Goal: Task Accomplishment & Management: Manage account settings

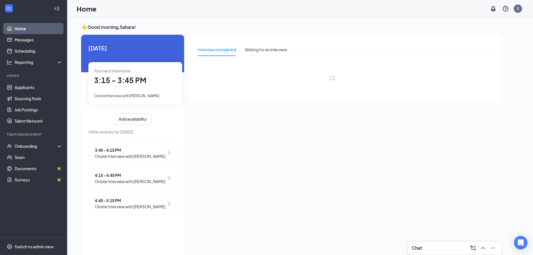
click at [132, 81] on span "3:15 - 3:45 PM" at bounding box center [120, 80] width 52 height 9
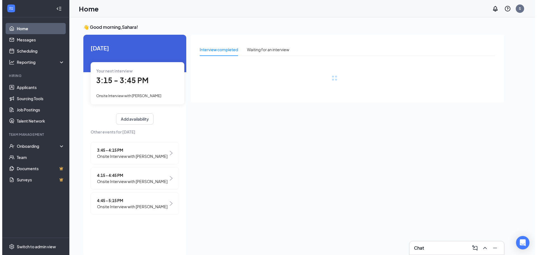
scroll to position [2, 0]
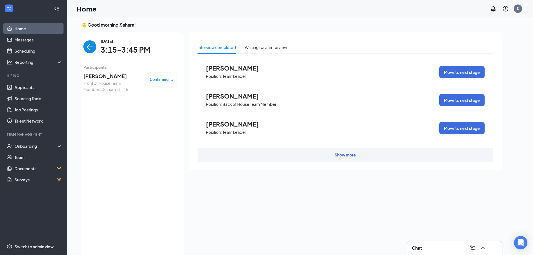
click at [98, 79] on span "[PERSON_NAME]" at bounding box center [112, 76] width 59 height 8
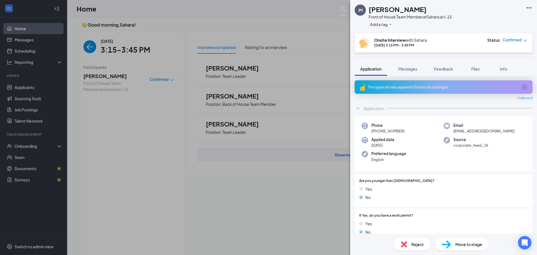
click at [418, 86] on div "This applicant also applied to 3 other job posting(s)" at bounding box center [443, 87] width 150 height 5
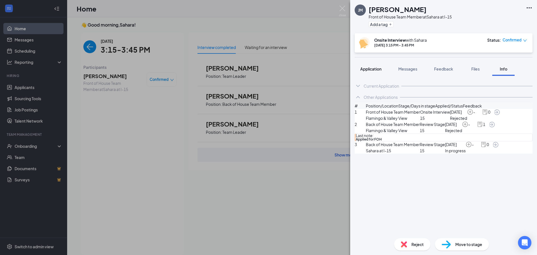
click at [370, 69] on span "Application" at bounding box center [370, 68] width 21 height 5
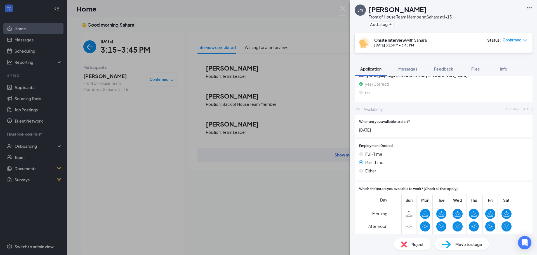
scroll to position [336, 0]
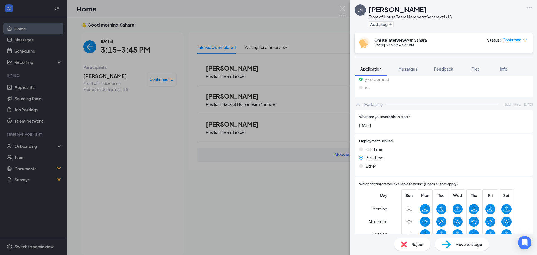
click at [76, 164] on div "[PERSON_NAME] [PERSON_NAME] Front of House Team Member at [GEOGRAPHIC_DATA] at …" at bounding box center [268, 127] width 537 height 255
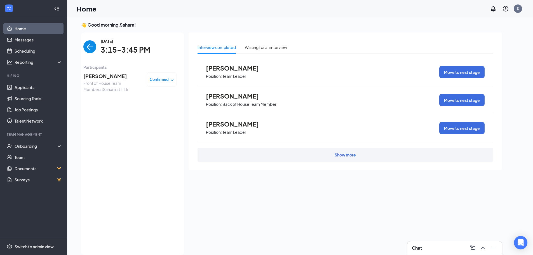
click at [86, 47] on img "back-button" at bounding box center [89, 46] width 13 height 13
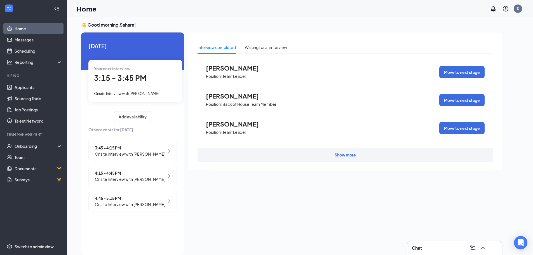
click at [124, 148] on span "3:45 - 4:15 PM" at bounding box center [130, 148] width 70 height 6
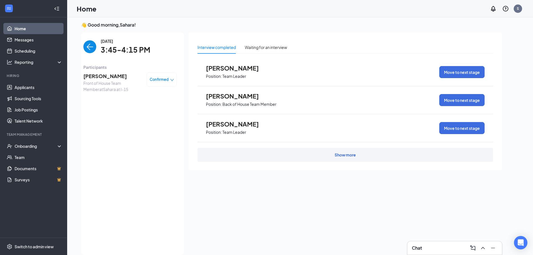
click at [110, 79] on span "[PERSON_NAME]" at bounding box center [112, 76] width 59 height 8
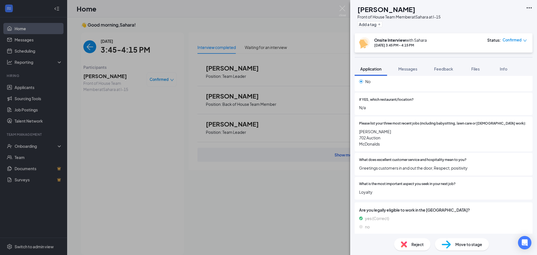
scroll to position [168, 0]
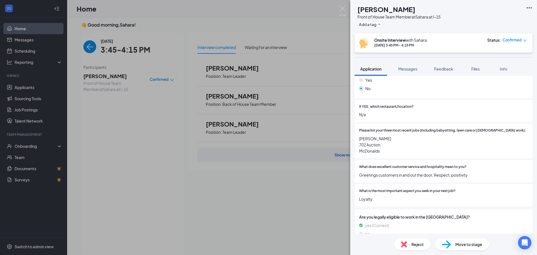
click at [120, 129] on div "[PERSON_NAME] Front of House Team Member at [GEOGRAPHIC_DATA] at I-15 Add a tag…" at bounding box center [268, 127] width 537 height 255
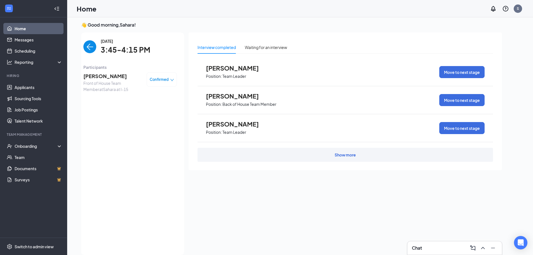
click at [94, 48] on img "back-button" at bounding box center [89, 46] width 13 height 13
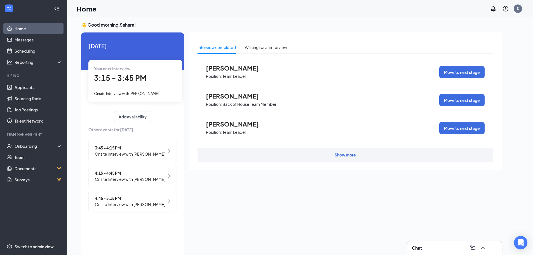
click at [134, 177] on span "Onsite Interview with [PERSON_NAME]" at bounding box center [130, 179] width 70 height 6
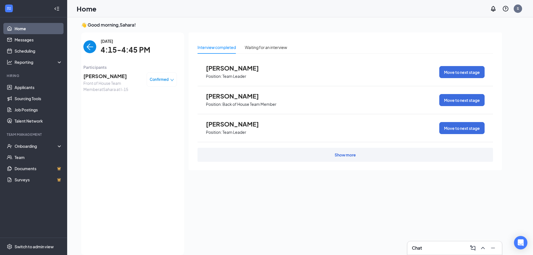
click at [95, 78] on span "[PERSON_NAME]" at bounding box center [112, 76] width 59 height 8
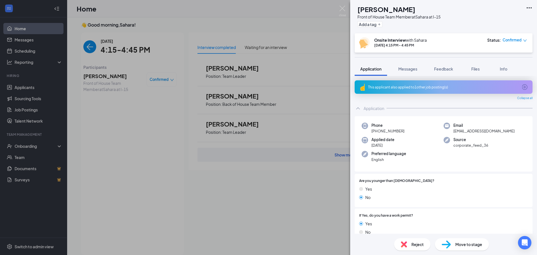
click at [416, 89] on div "This applicant also applied to 1 other job posting(s)" at bounding box center [444, 86] width 178 height 13
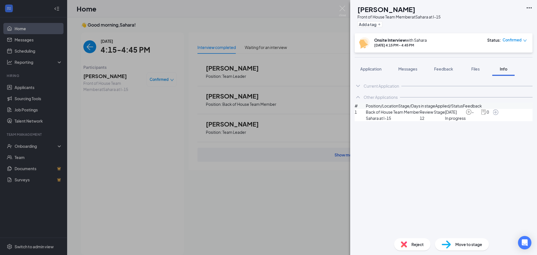
drag, startPoint x: 372, startPoint y: 76, endPoint x: 370, endPoint y: 74, distance: 4.0
click at [372, 76] on button "Application" at bounding box center [371, 69] width 32 height 14
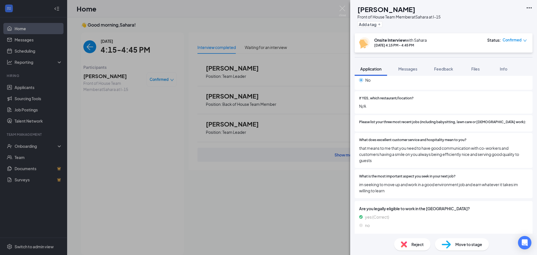
scroll to position [196, 0]
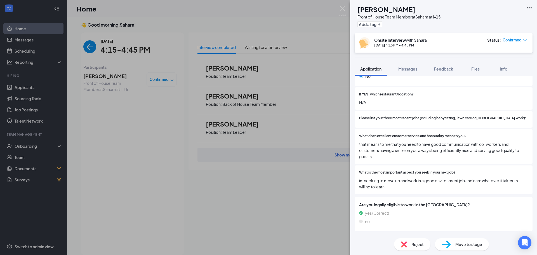
drag, startPoint x: 79, startPoint y: 162, endPoint x: 86, endPoint y: 61, distance: 101.2
click at [80, 159] on div "RC [PERSON_NAME] Front of House Team Member at [GEOGRAPHIC_DATA] at I-15 Add a …" at bounding box center [268, 127] width 537 height 255
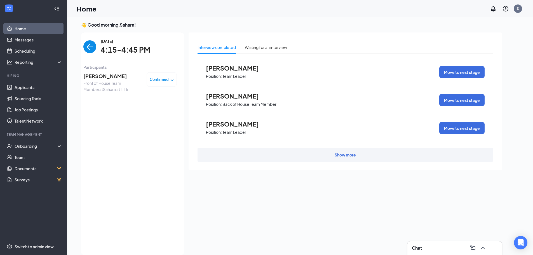
click at [84, 48] on img "back-button" at bounding box center [89, 46] width 13 height 13
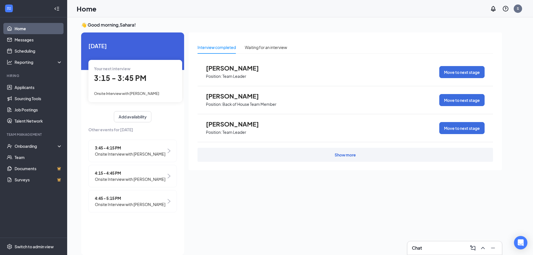
click at [148, 199] on span "4:45 - 5:15 PM" at bounding box center [130, 198] width 70 height 6
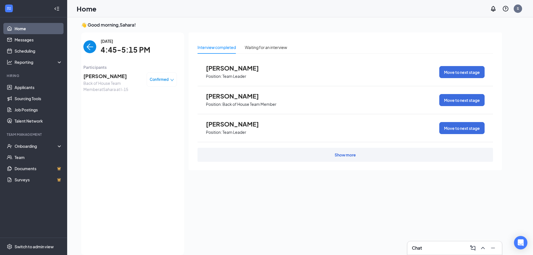
click at [105, 81] on span "Back of House Team Member at [GEOGRAPHIC_DATA] at I-15" at bounding box center [112, 86] width 59 height 12
click at [104, 78] on span "[PERSON_NAME]" at bounding box center [112, 76] width 59 height 8
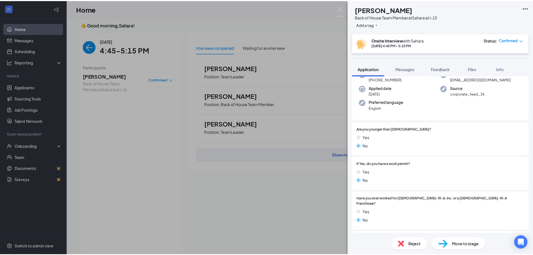
scroll to position [140, 0]
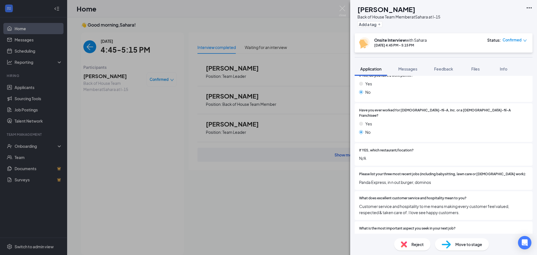
click at [138, 175] on div "PV [PERSON_NAME] Back of House Team Member at [GEOGRAPHIC_DATA] at I-15 Add a t…" at bounding box center [268, 127] width 537 height 255
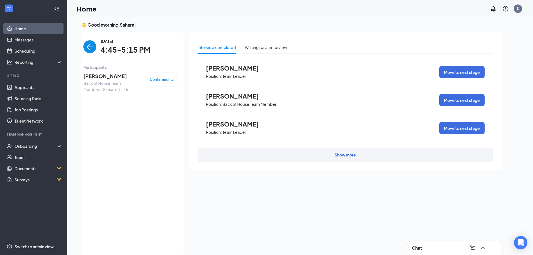
click at [88, 57] on div "[DATE] 4:45-5:15 PM Participants [PERSON_NAME] Back of House Team Member at [GE…" at bounding box center [129, 143] width 93 height 211
click at [88, 51] on img "back-button" at bounding box center [89, 46] width 13 height 13
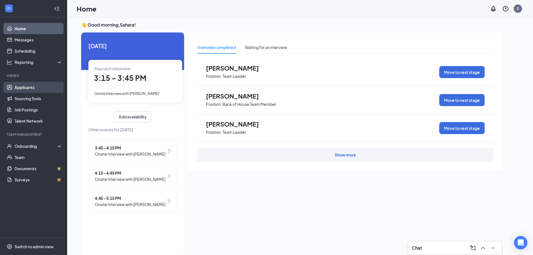
click at [47, 82] on link "Applicants" at bounding box center [39, 87] width 48 height 11
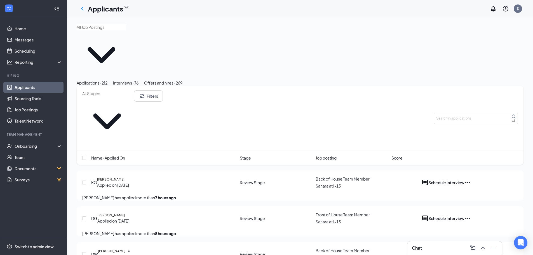
click at [123, 155] on span "Name · Applied On" at bounding box center [108, 158] width 34 height 6
click at [464, 179] on button "Schedule Interview" at bounding box center [446, 182] width 36 height 7
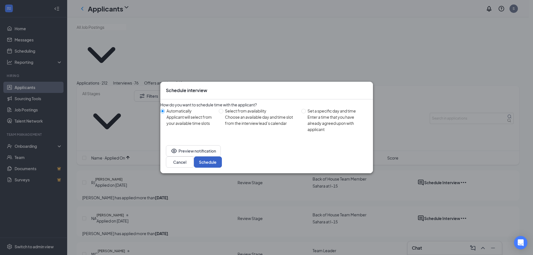
click at [222, 160] on button "Schedule" at bounding box center [208, 161] width 28 height 11
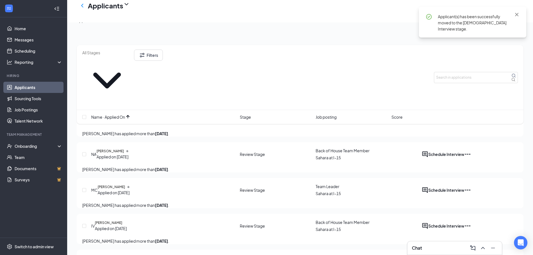
scroll to position [56, 0]
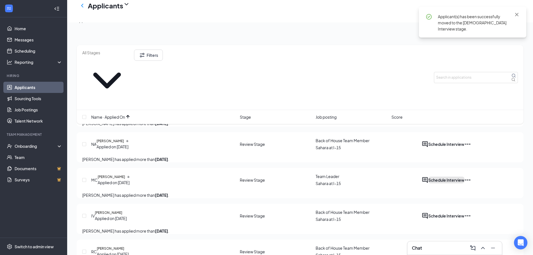
click at [464, 176] on button "Schedule Interview" at bounding box center [446, 179] width 36 height 7
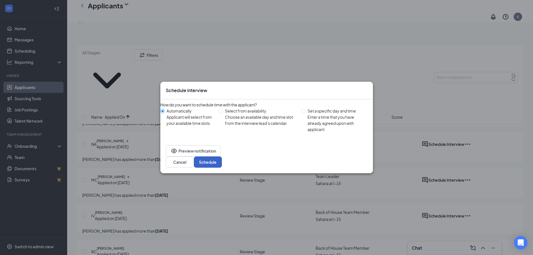
click at [222, 160] on button "Schedule" at bounding box center [208, 161] width 28 height 11
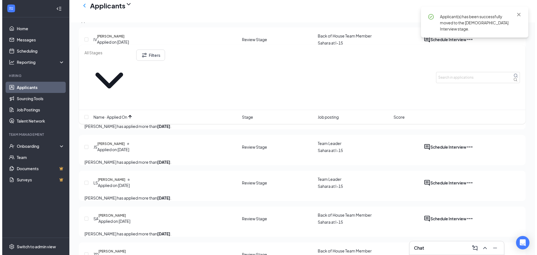
scroll to position [140, 0]
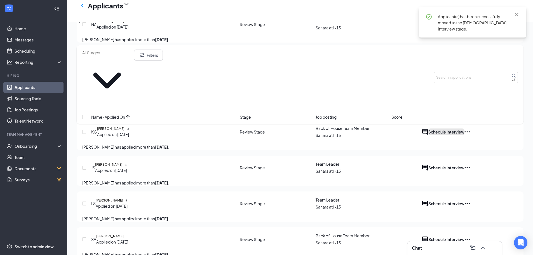
click at [464, 128] on button "Schedule Interview" at bounding box center [446, 131] width 36 height 7
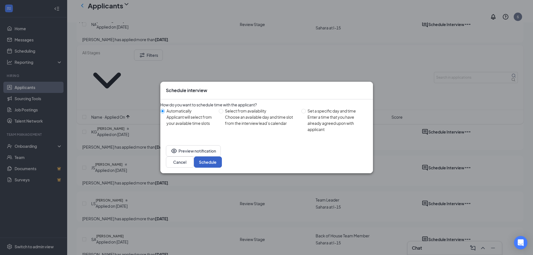
click at [222, 163] on button "Schedule" at bounding box center [208, 161] width 28 height 11
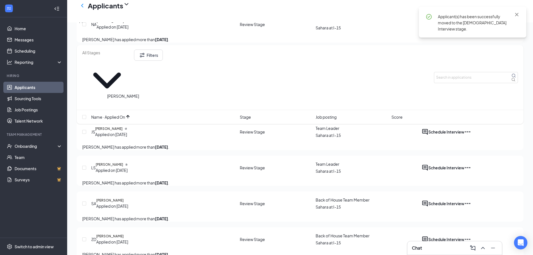
click at [122, 126] on h5 "[PERSON_NAME]" at bounding box center [108, 128] width 27 height 5
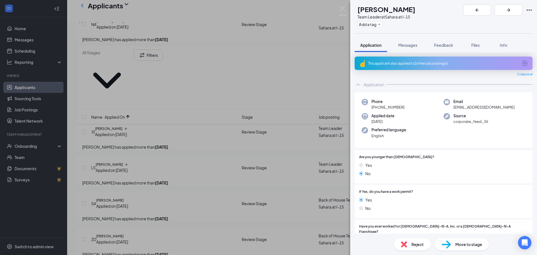
click at [409, 64] on div "This applicant also applied to 2 other job posting(s)" at bounding box center [443, 63] width 150 height 5
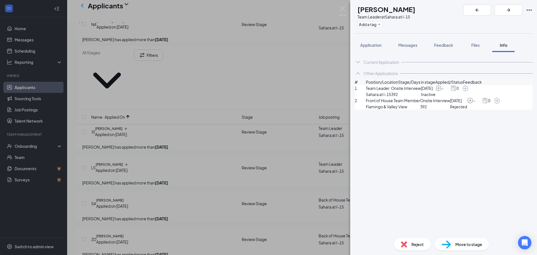
click at [371, 54] on div "Current Application Phone [PHONE_NUMBER] Email [EMAIL_ADDRESS][DOMAIN_NAME] App…" at bounding box center [443, 142] width 187 height 181
click at [369, 46] on span "Application" at bounding box center [370, 45] width 21 height 5
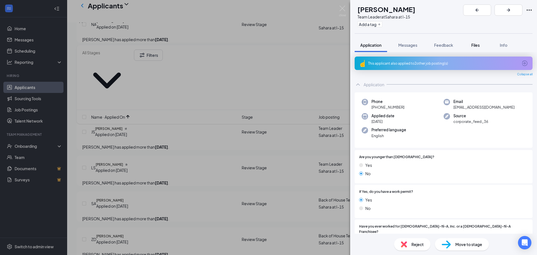
click at [471, 46] on div "Files" at bounding box center [475, 45] width 11 height 6
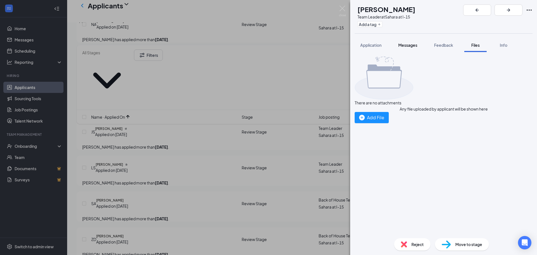
click at [404, 48] on div "Messages" at bounding box center [407, 45] width 19 height 6
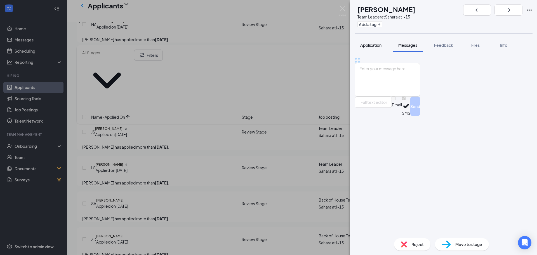
click at [376, 47] on span "Application" at bounding box center [370, 45] width 21 height 5
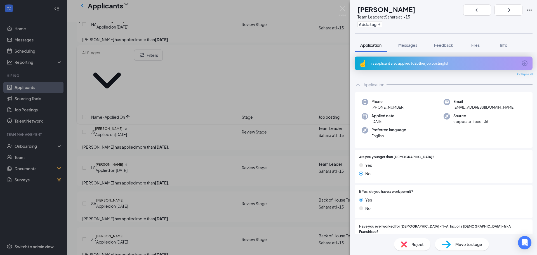
click at [427, 64] on div "This applicant also applied to 2 other job posting(s)" at bounding box center [443, 63] width 150 height 5
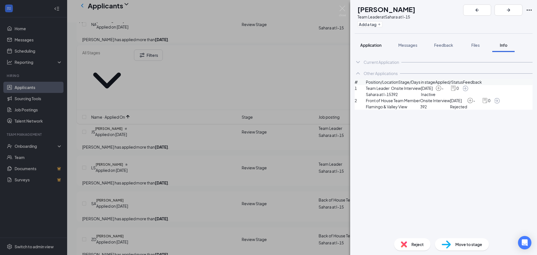
click at [370, 49] on button "Application" at bounding box center [371, 45] width 32 height 14
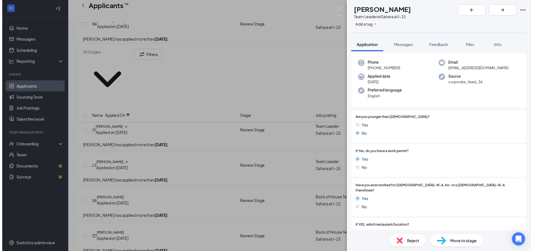
scroll to position [22, 0]
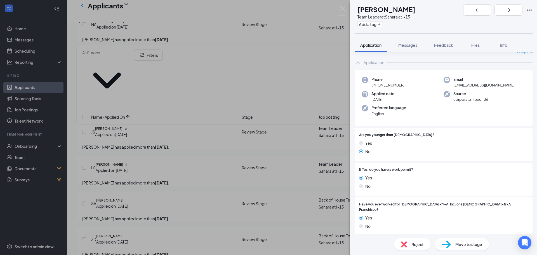
click at [320, 158] on div "JS [PERSON_NAME] Team Leader at [GEOGRAPHIC_DATA] at I-15 Add a tag Application…" at bounding box center [268, 127] width 537 height 255
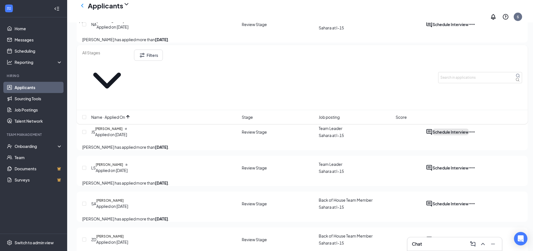
click at [468, 128] on button "Schedule Interview" at bounding box center [450, 131] width 36 height 7
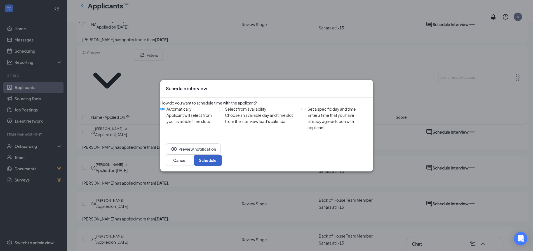
click at [222, 156] on button "Schedule" at bounding box center [208, 159] width 28 height 11
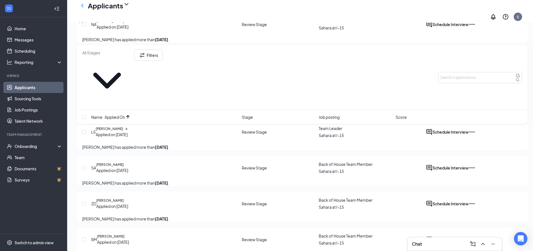
click at [128, 126] on div "[PERSON_NAME]" at bounding box center [112, 128] width 32 height 5
click at [128, 128] on icon "Document" at bounding box center [126, 129] width 2 height 2
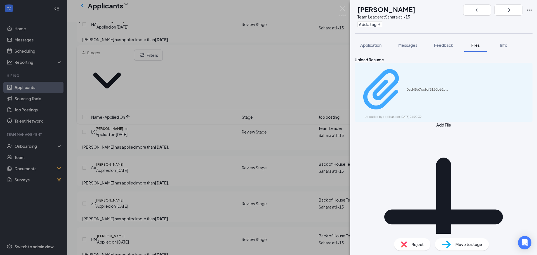
click at [407, 87] on div "0ad45b7ccfcf5180b62cd91bb09a0c85.pdf" at bounding box center [428, 89] width 42 height 4
click at [286, 144] on div "LS [PERSON_NAME] Team Leader at [GEOGRAPHIC_DATA] at I-15 Add a tag Application…" at bounding box center [268, 127] width 537 height 255
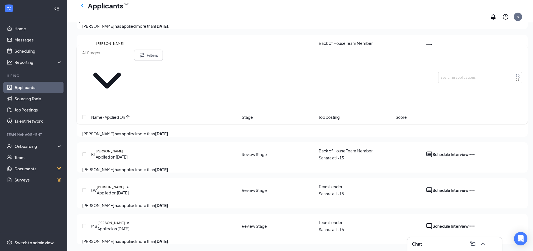
scroll to position [295, 0]
click at [128, 186] on icon "Document" at bounding box center [127, 187] width 1 height 2
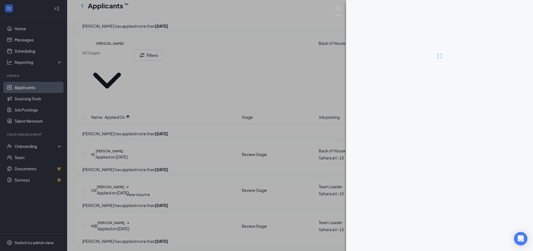
scroll to position [291, 0]
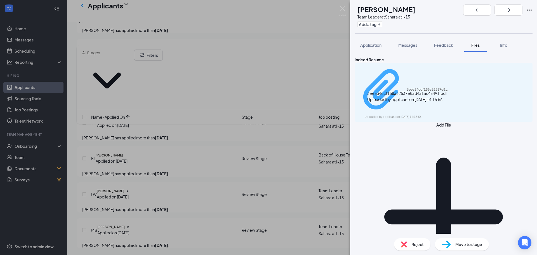
click at [449, 77] on div "3eea34ccf158a32537e8ad4a1ac4a491.pdf Uploaded by applicant on [DATE] 14:15:56" at bounding box center [403, 92] width 91 height 54
click at [252, 192] on div "LW [PERSON_NAME] Team Leader at [GEOGRAPHIC_DATA] at I-15 Add a tag Application…" at bounding box center [268, 127] width 537 height 255
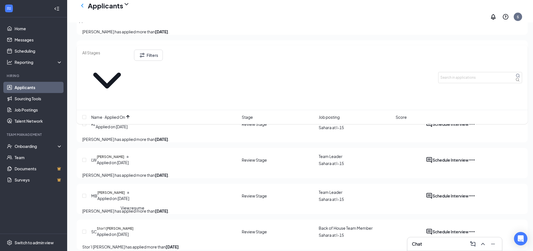
click at [129, 194] on icon "Document" at bounding box center [127, 193] width 1 height 2
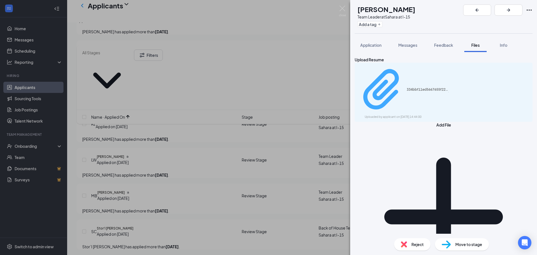
click at [438, 115] on div "Uploaded by applicant on [DATE] 14:44:00" at bounding box center [407, 117] width 84 height 4
click at [240, 197] on div "MB [PERSON_NAME] Team Leader at [GEOGRAPHIC_DATA] at I-15 Add a tag Application…" at bounding box center [268, 127] width 537 height 255
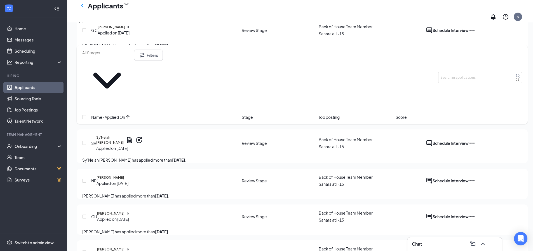
scroll to position [654, 0]
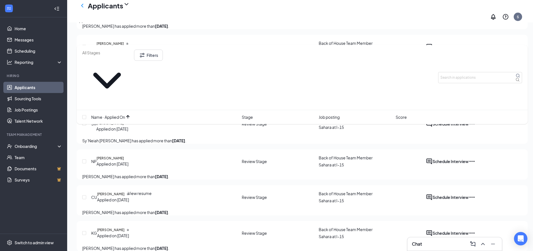
click at [133, 124] on icon "Document" at bounding box center [129, 120] width 7 height 7
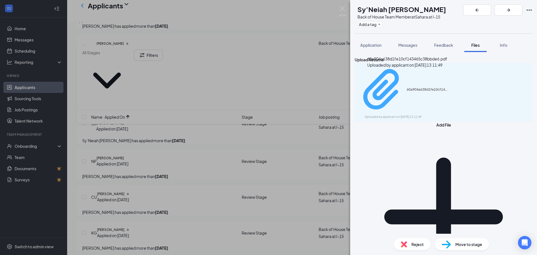
click at [407, 87] on div "60a904a638d1fe10cf143465c38bbde6.pdf" at bounding box center [428, 89] width 42 height 4
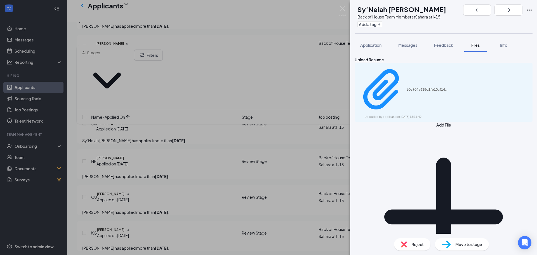
click at [276, 129] on div "SV Sy’Neiah [PERSON_NAME] Back of House Team Member at [GEOGRAPHIC_DATA] at I-1…" at bounding box center [268, 127] width 537 height 255
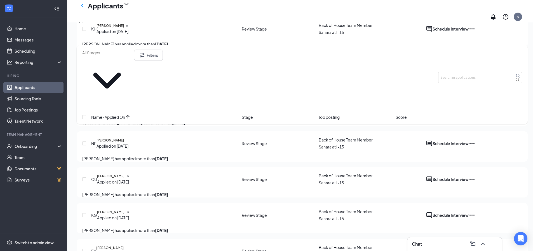
scroll to position [682, 0]
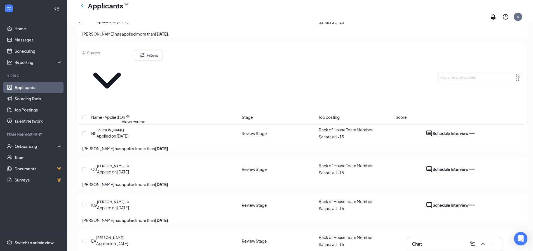
click at [119, 57] on icon "Document" at bounding box center [115, 53] width 8 height 8
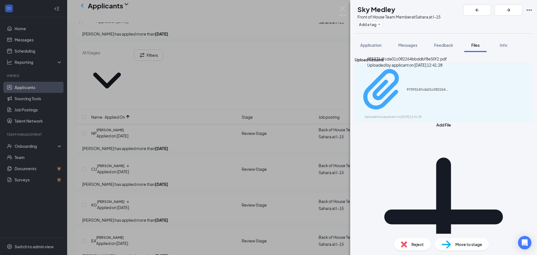
click at [378, 77] on div "9759314fcda01c082264bbddbf8e50f2.pdf Uploaded by applicant on [DATE] 12:41:28" at bounding box center [403, 92] width 91 height 54
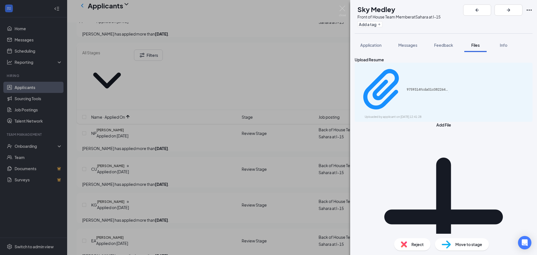
click at [258, 179] on div "SM Sky Medley Front of House Team Member at [GEOGRAPHIC_DATA] at I-15 Add a tag…" at bounding box center [268, 127] width 537 height 255
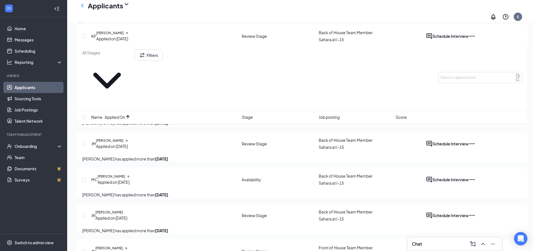
scroll to position [1074, 0]
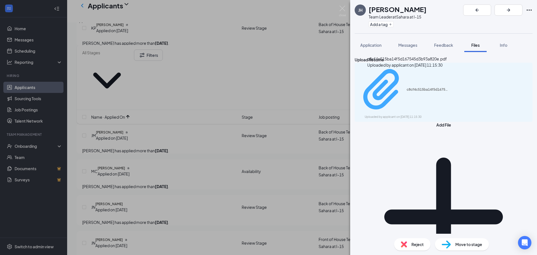
click at [404, 115] on div "Uploaded by applicant on [DATE] 11:15:30" at bounding box center [407, 117] width 84 height 4
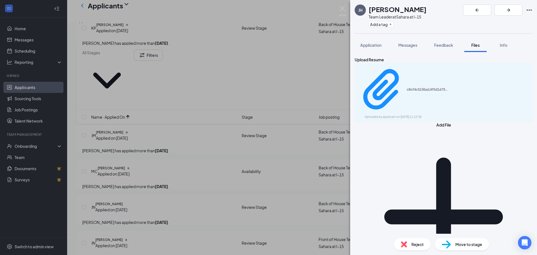
click at [205, 190] on div "[PERSON_NAME] [PERSON_NAME] Team Leader at [GEOGRAPHIC_DATA] at I-15 Add a tag …" at bounding box center [268, 127] width 537 height 255
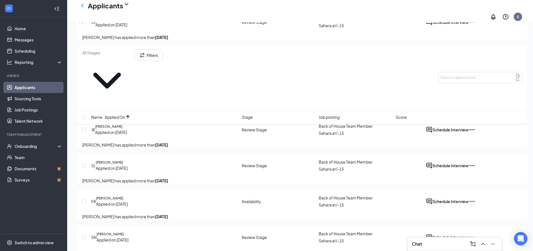
scroll to position [1354, 0]
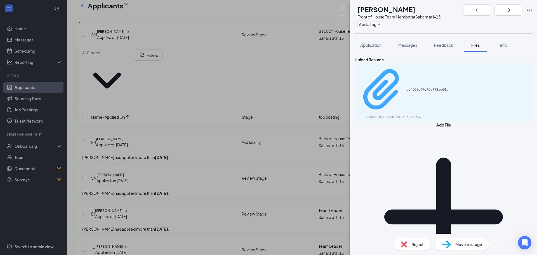
click at [402, 78] on div "cc4008c47d70a992ac64b7d657e0355a.pdf Uploaded by applicant on [DATE] 01:48:37" at bounding box center [403, 92] width 91 height 54
click at [260, 159] on div "[PERSON_NAME] [PERSON_NAME] Front of House Team Member at [GEOGRAPHIC_DATA] at …" at bounding box center [268, 127] width 537 height 255
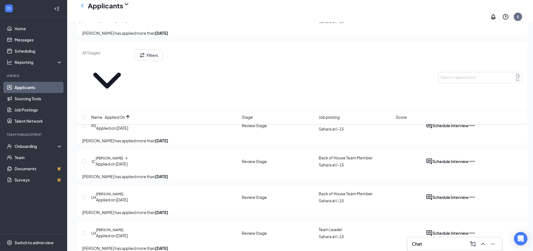
scroll to position [1661, 0]
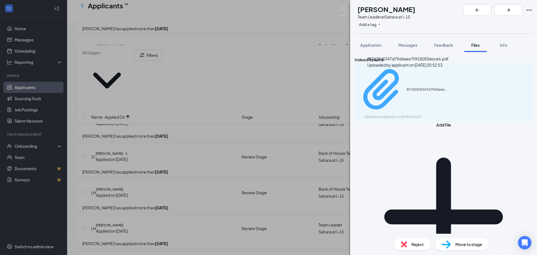
click at [411, 78] on div "8f7d29d5347d79d4aee70918283ebce6.pdf Uploaded by applicant on [DATE] 20:52:53" at bounding box center [403, 92] width 91 height 54
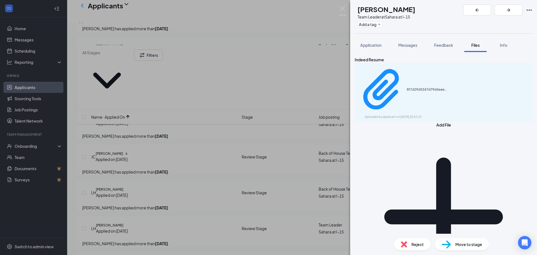
click at [218, 105] on div "[PERSON_NAME] Team Leader at [GEOGRAPHIC_DATA] at I-15 Add a tag Application Me…" at bounding box center [268, 127] width 537 height 255
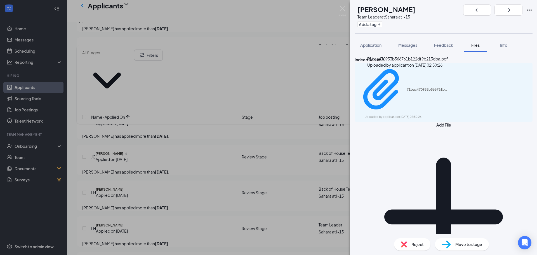
drag, startPoint x: 389, startPoint y: 63, endPoint x: 391, endPoint y: 68, distance: 4.8
click at [390, 66] on div "71bac470933b566761b122df9b213dba.pdf Uploaded by applicant on [DATE] 02:50:26" at bounding box center [407, 62] width 81 height 12
click at [398, 83] on div "71bac470933b566761b122df9b213dba.pdf Uploaded by applicant on [DATE] 02:50:26" at bounding box center [444, 92] width 178 height 59
click at [397, 83] on div "71bac470933b566761b122df9b213dba.pdf Uploaded by applicant on [DATE] 02:50:26" at bounding box center [444, 92] width 178 height 59
click at [407, 87] on div "71bac470933b566761b122df9b213dba.pdf" at bounding box center [428, 89] width 42 height 4
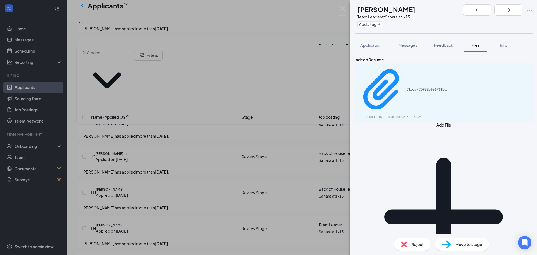
click at [267, 135] on div "[PERSON_NAME] [PERSON_NAME] Team Leader at [GEOGRAPHIC_DATA] at I-15 Add a tag …" at bounding box center [268, 127] width 537 height 255
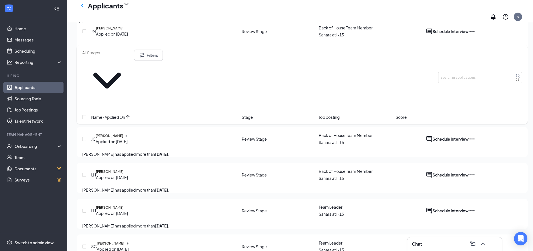
scroll to position [1689, 0]
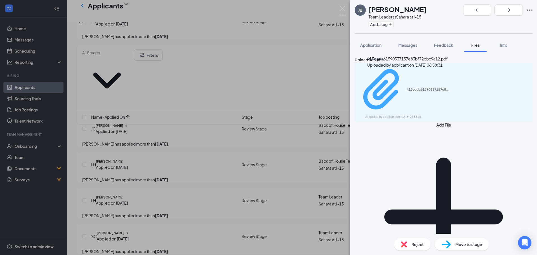
click at [449, 115] on div "Uploaded by applicant on [DATE] 06:58:31" at bounding box center [407, 117] width 84 height 4
click at [419, 115] on div "Uploaded by applicant on [DATE] 06:58:31" at bounding box center [407, 117] width 84 height 4
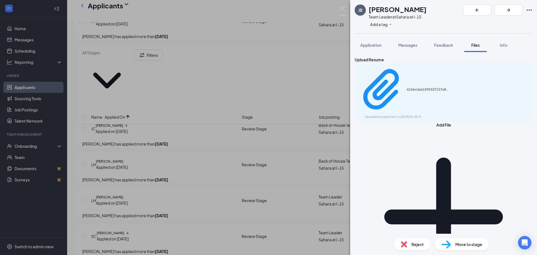
click at [217, 181] on div "JB [PERSON_NAME] Team Leader at [GEOGRAPHIC_DATA] at I-15 Add a tag Application…" at bounding box center [268, 127] width 537 height 255
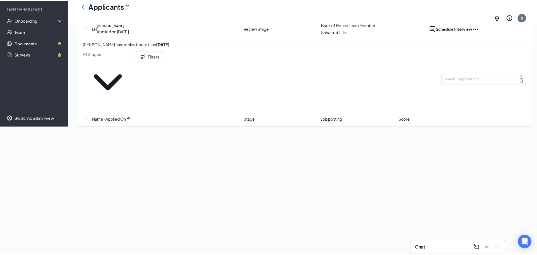
scroll to position [1941, 0]
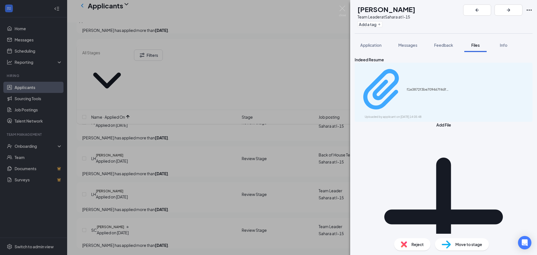
click at [401, 115] on div "Uploaded by applicant on [DATE] 14:05:48" at bounding box center [407, 117] width 84 height 4
click at [220, 211] on div "RS [PERSON_NAME] Team Leader at [GEOGRAPHIC_DATA] at I-15 Add a tag Application…" at bounding box center [268, 127] width 537 height 255
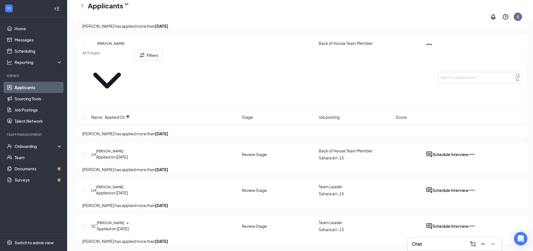
scroll to position [2040, 0]
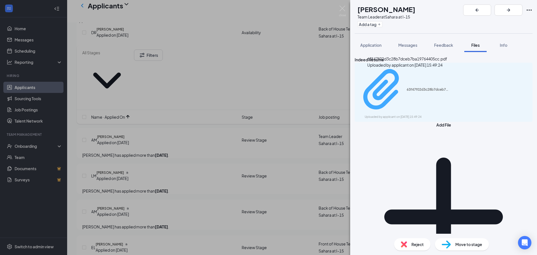
click at [427, 115] on div "Uploaded by applicant on [DATE] 15:49:24" at bounding box center [407, 117] width 84 height 4
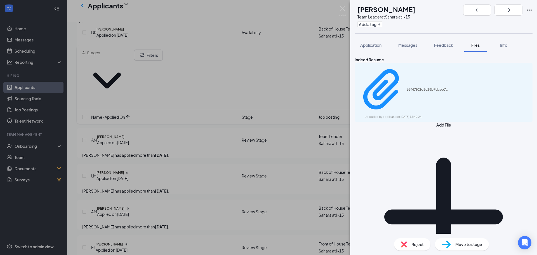
click at [135, 184] on div "SC [PERSON_NAME] Team Leader at [GEOGRAPHIC_DATA] at I-15 Add a tag Application…" at bounding box center [268, 127] width 537 height 255
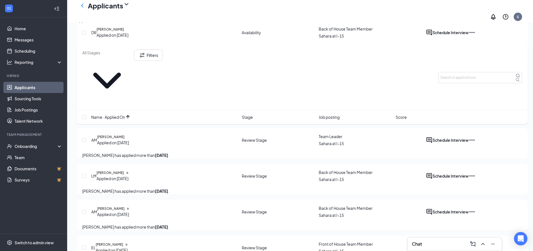
click at [127, 110] on div "Name · Applied On Stage Job posting Score" at bounding box center [302, 117] width 451 height 14
click at [127, 113] on icon "ArrowUp" at bounding box center [127, 116] width 7 height 7
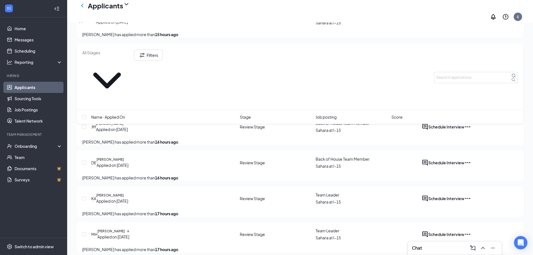
scroll to position [475, 0]
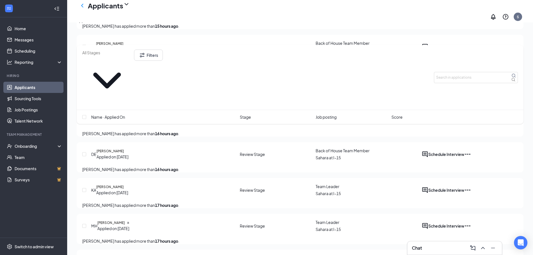
click at [464, 86] on button "Schedule Interview" at bounding box center [446, 82] width 36 height 7
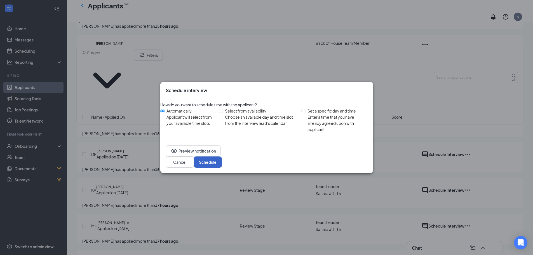
click at [222, 160] on button "Schedule" at bounding box center [208, 161] width 28 height 11
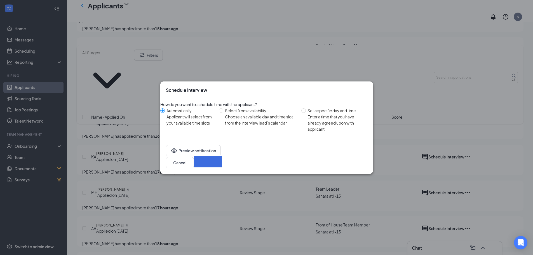
scroll to position [559, 0]
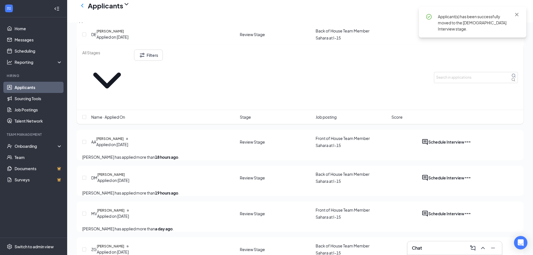
click at [464, 74] on button "Schedule Interview" at bounding box center [446, 70] width 36 height 7
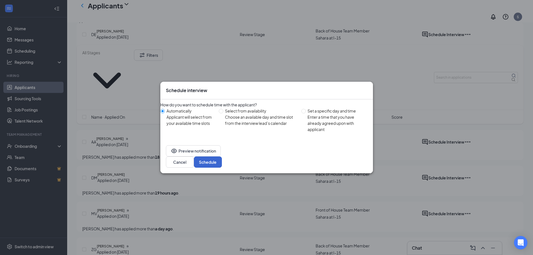
drag, startPoint x: 338, startPoint y: 157, endPoint x: 356, endPoint y: 161, distance: 17.9
click at [339, 158] on div "Cancel Schedule" at bounding box center [266, 161] width 201 height 11
click at [369, 164] on div "Preview notification Cancel Schedule" at bounding box center [266, 157] width 213 height 34
drag, startPoint x: 366, startPoint y: 161, endPoint x: 373, endPoint y: 159, distance: 7.0
click at [222, 161] on button "Schedule" at bounding box center [208, 161] width 28 height 11
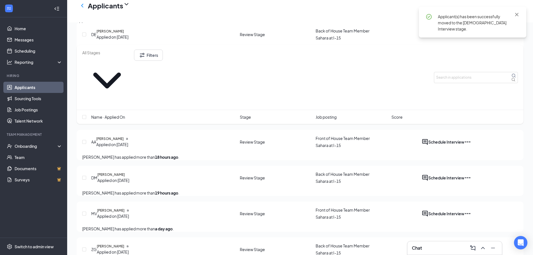
click at [464, 109] on button "Schedule Interview" at bounding box center [446, 106] width 36 height 7
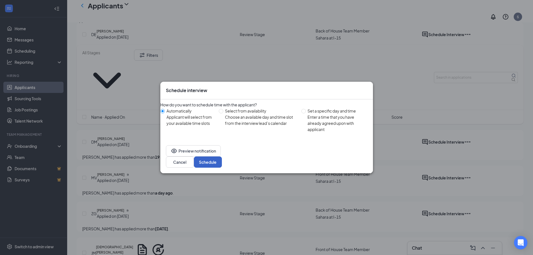
click at [222, 162] on button "Schedule" at bounding box center [208, 161] width 28 height 11
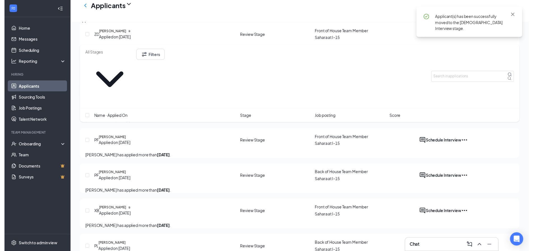
scroll to position [867, 0]
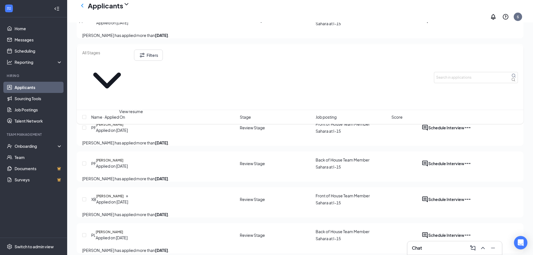
click at [128, 18] on icon "Document" at bounding box center [127, 17] width 2 height 2
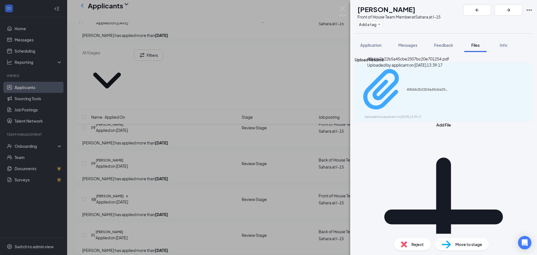
click at [399, 115] on div "Uploaded by applicant on [DATE] 13:39:17" at bounding box center [407, 117] width 84 height 4
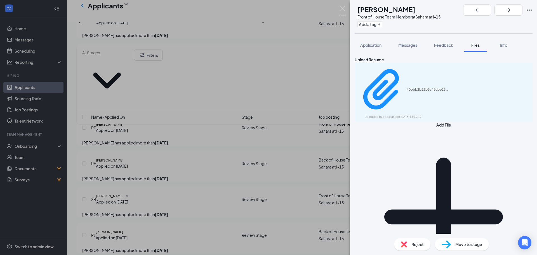
click at [263, 153] on div "ZD [PERSON_NAME] Front of House Team Member at [GEOGRAPHIC_DATA] at I-15 Add a …" at bounding box center [268, 127] width 537 height 255
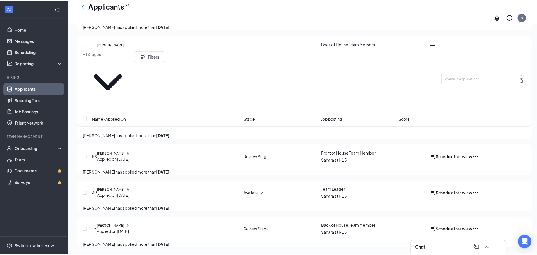
scroll to position [1035, 0]
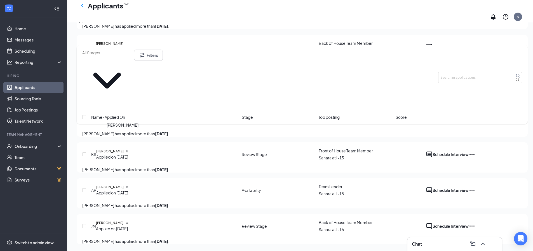
click at [123, 10] on h5 "[PERSON_NAME]" at bounding box center [109, 7] width 27 height 5
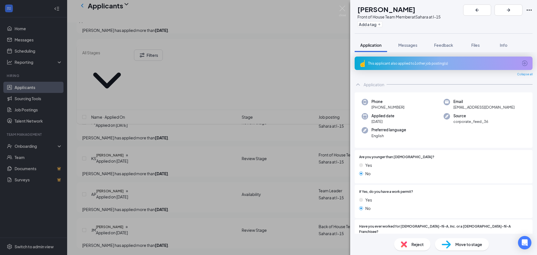
click at [400, 66] on div "This applicant also applied to 1 other job posting(s)" at bounding box center [444, 62] width 178 height 13
